Goal: Information Seeking & Learning: Understand process/instructions

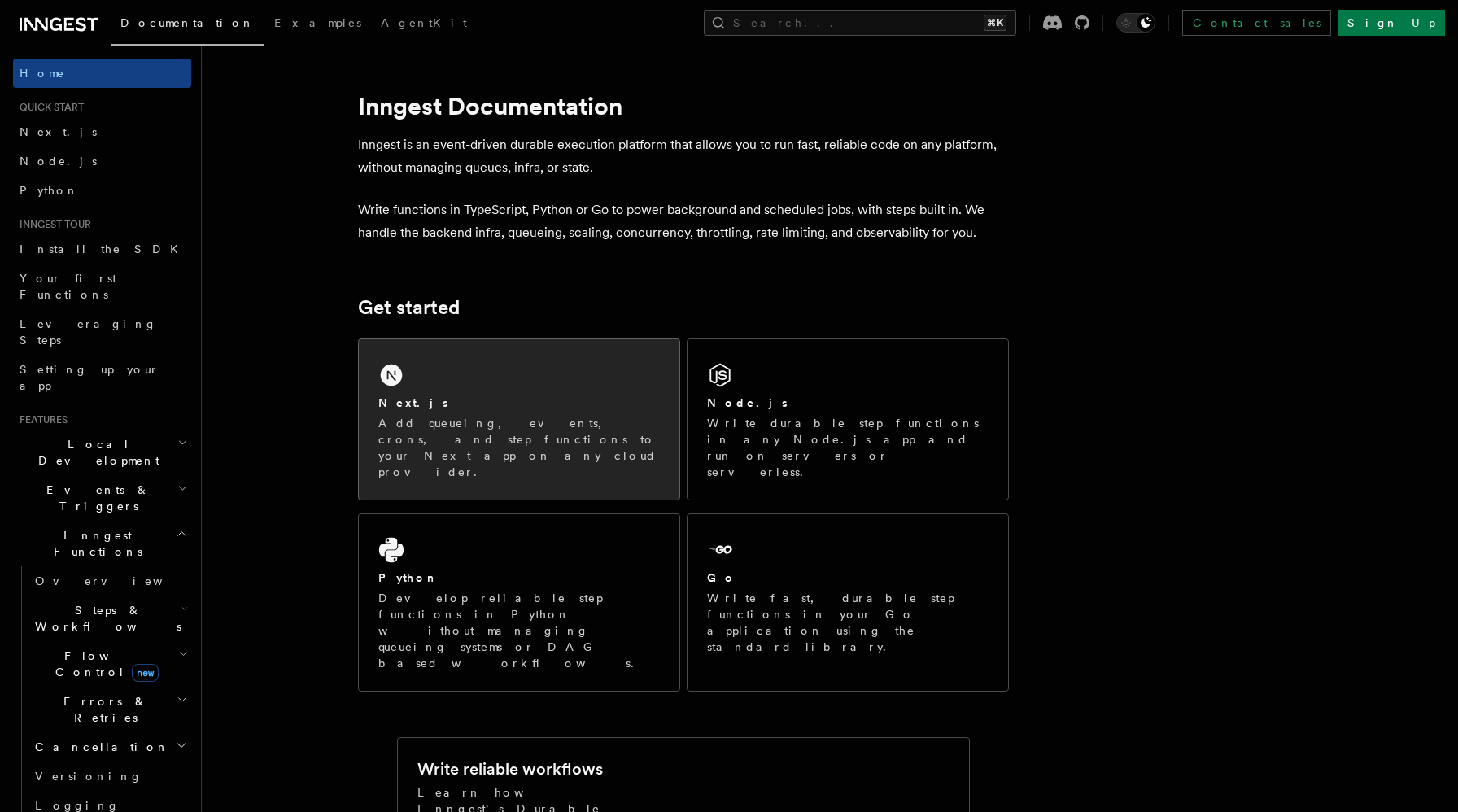
click at [489, 423] on p "Add queueing, events, crons, and step functions to your Next app on any cloud p…" at bounding box center [519, 447] width 281 height 65
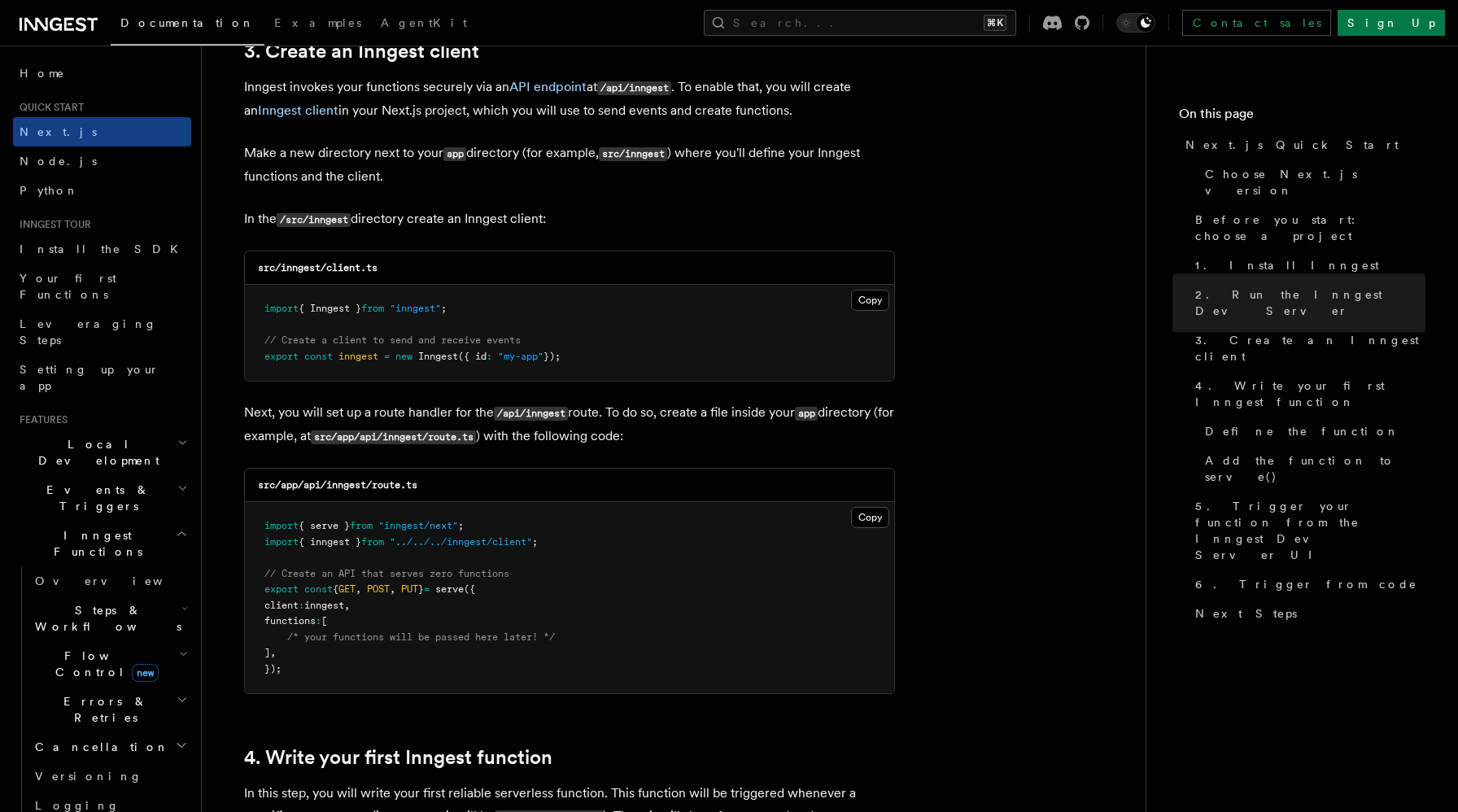
scroll to position [1765, 0]
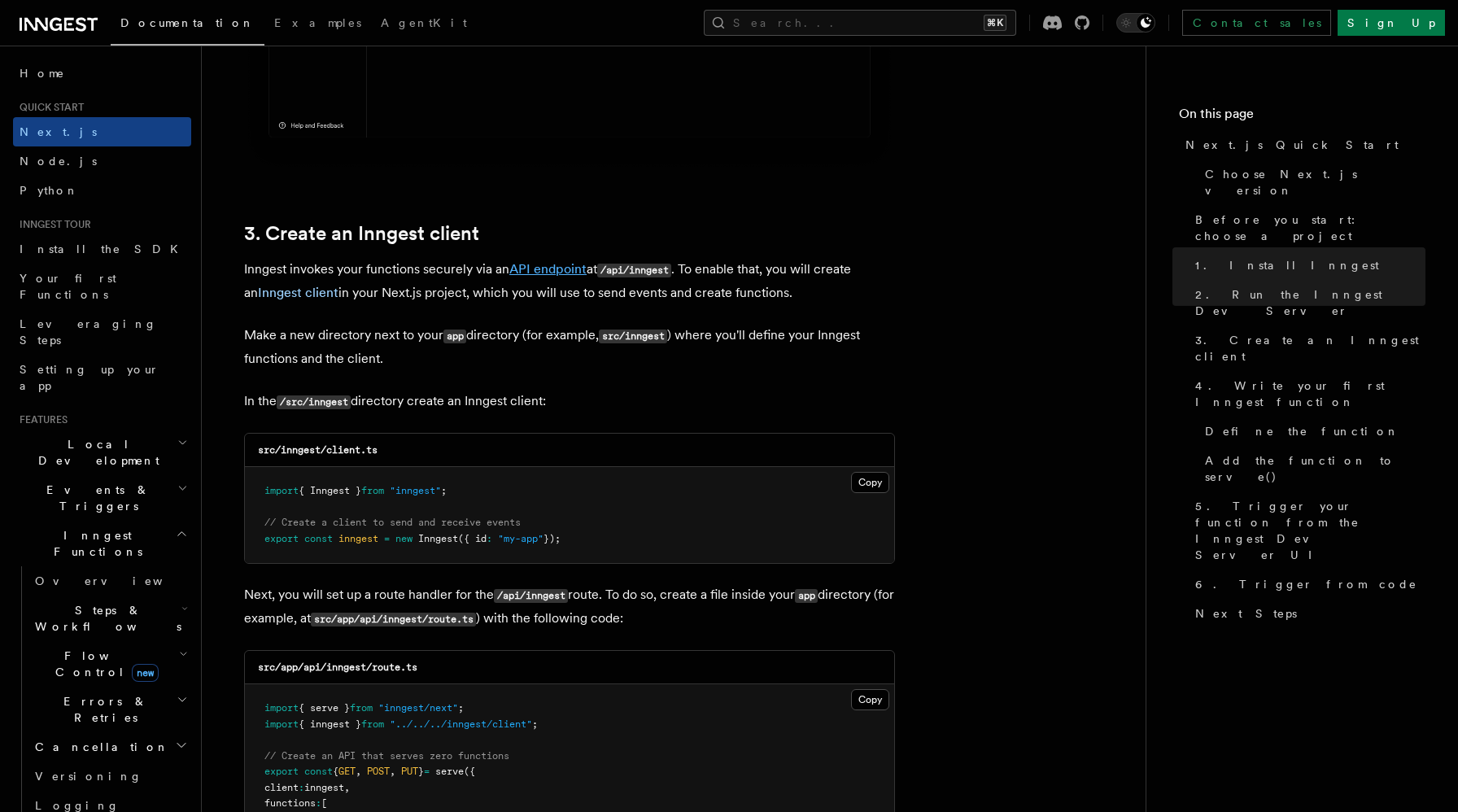
click at [567, 277] on link "API endpoint" at bounding box center [548, 269] width 77 height 15
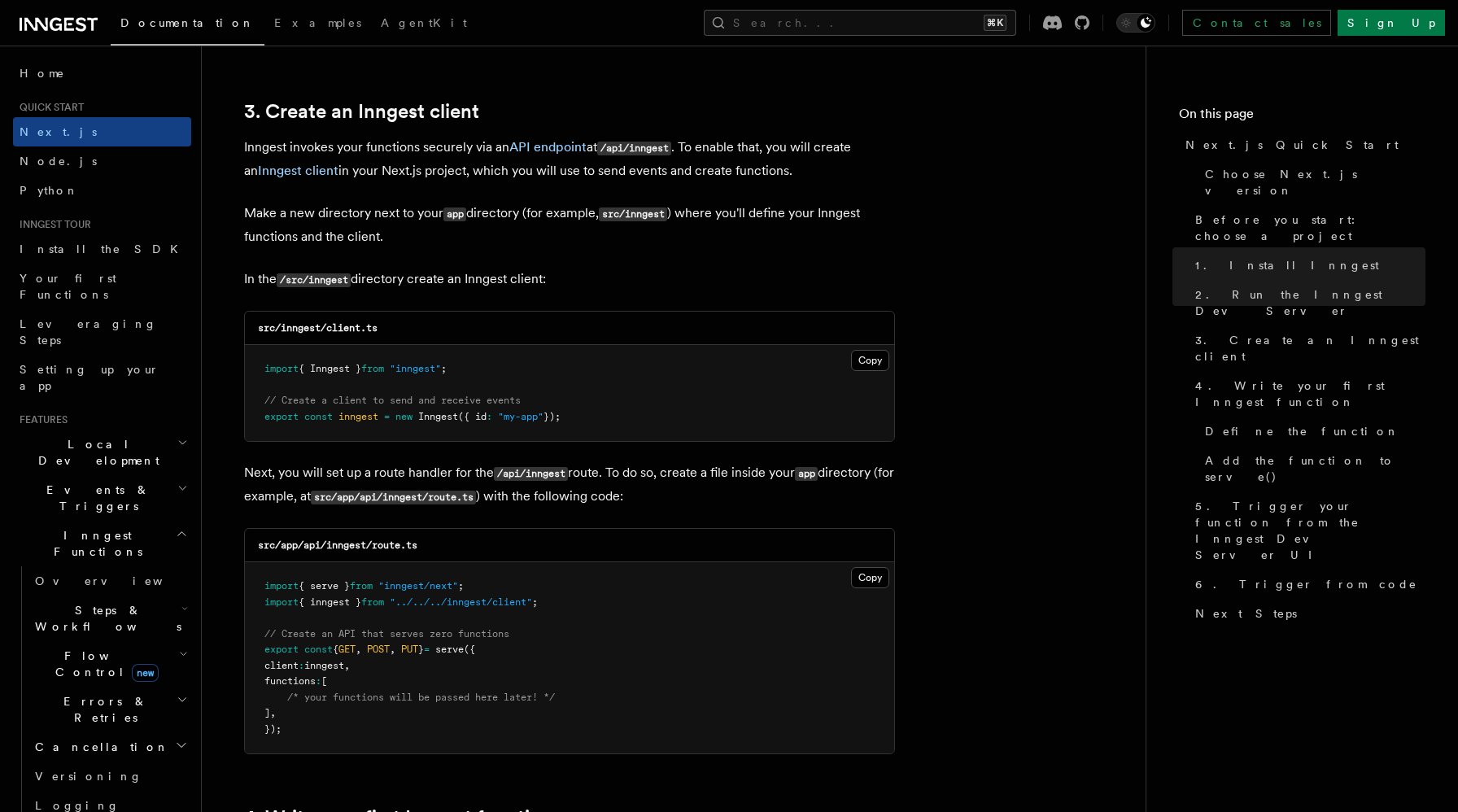
scroll to position [1892, 0]
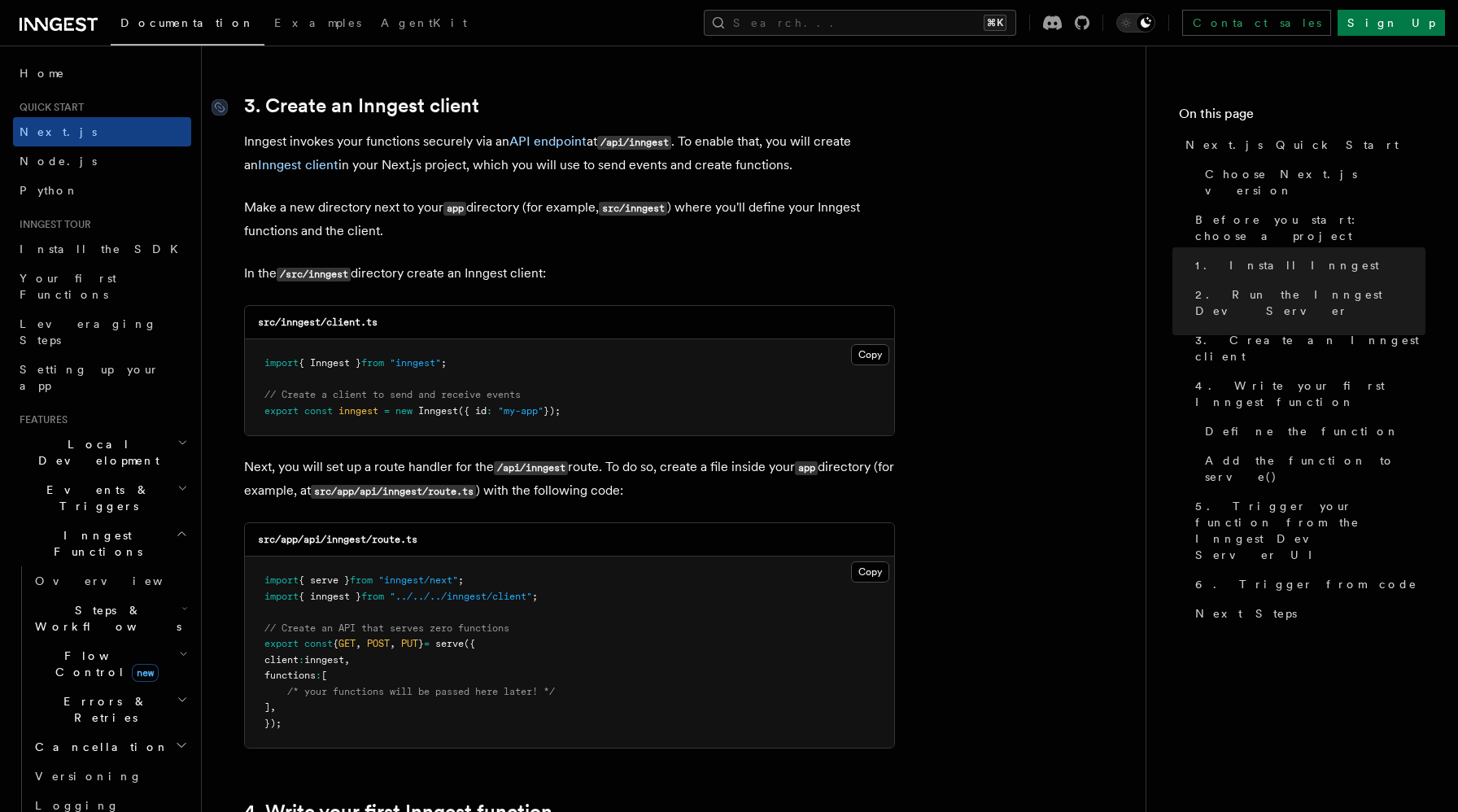
click at [464, 110] on link "3. Create an Inngest client" at bounding box center [361, 106] width 235 height 23
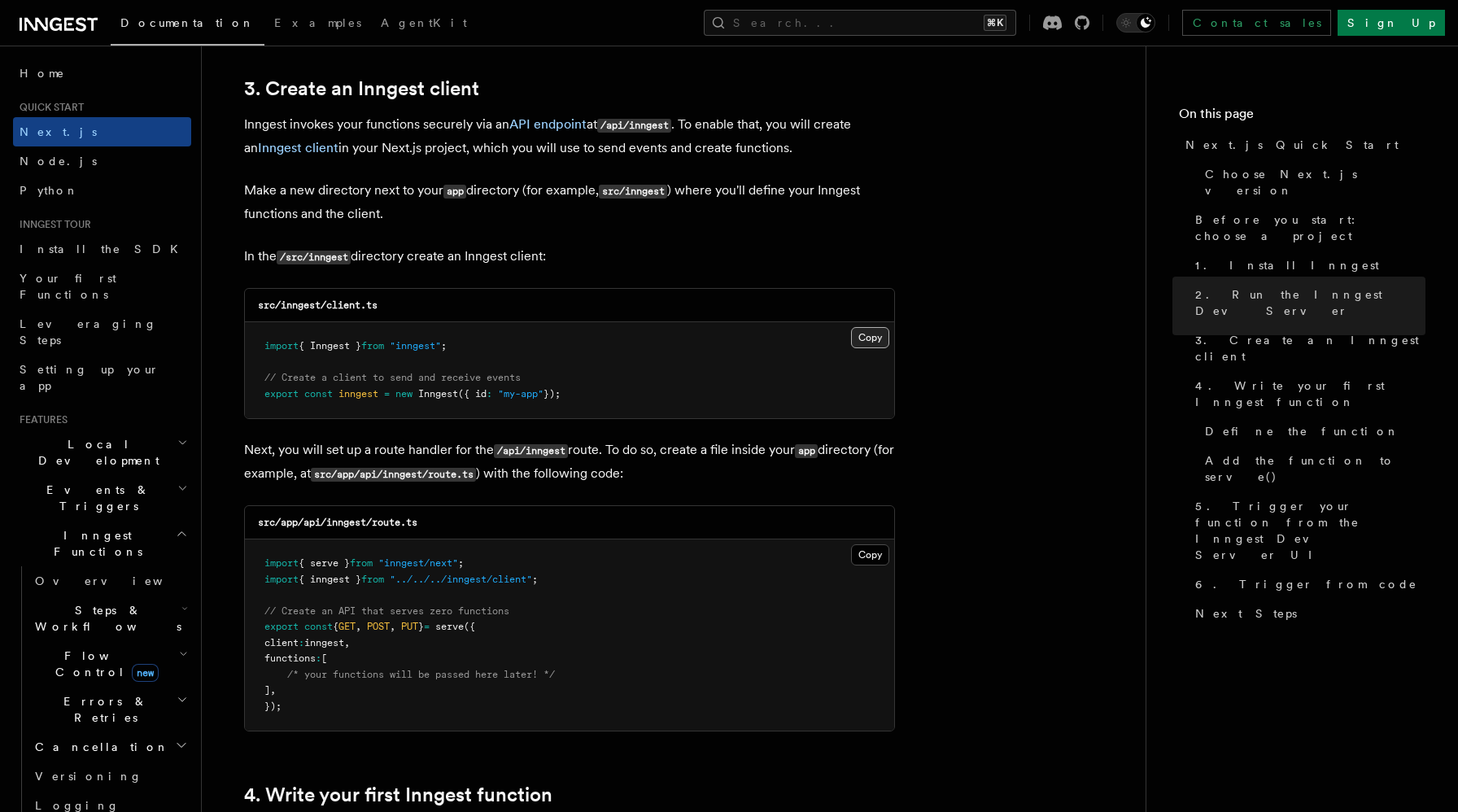
click at [879, 345] on button "Copy Copied" at bounding box center [870, 338] width 38 height 22
click at [681, 265] on p "In the /src/inngest directory create an Inngest client:" at bounding box center [569, 256] width 651 height 23
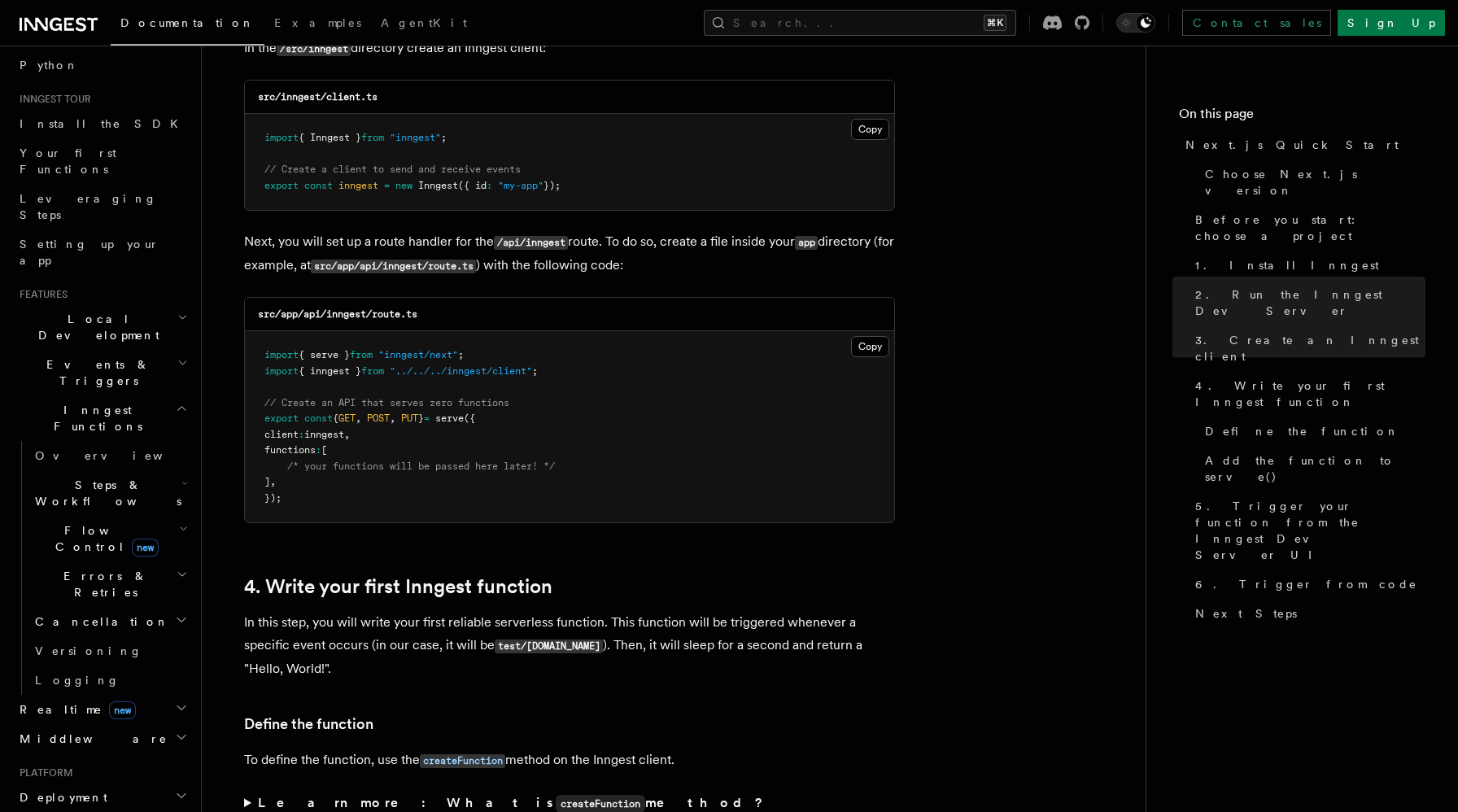
scroll to position [2130, 0]
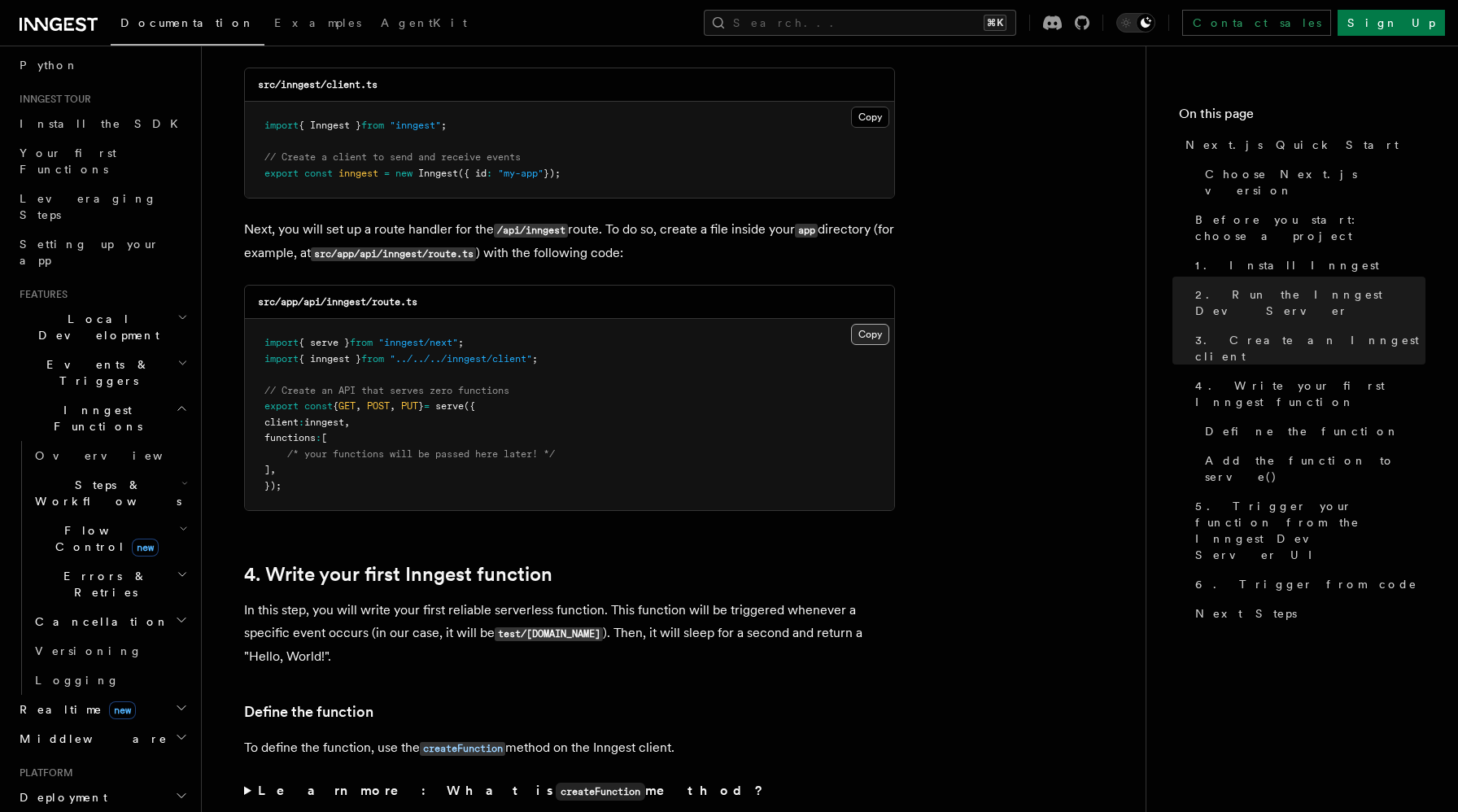
click at [867, 334] on button "Copy Copied" at bounding box center [870, 334] width 38 height 22
